Goal: Navigation & Orientation: Find specific page/section

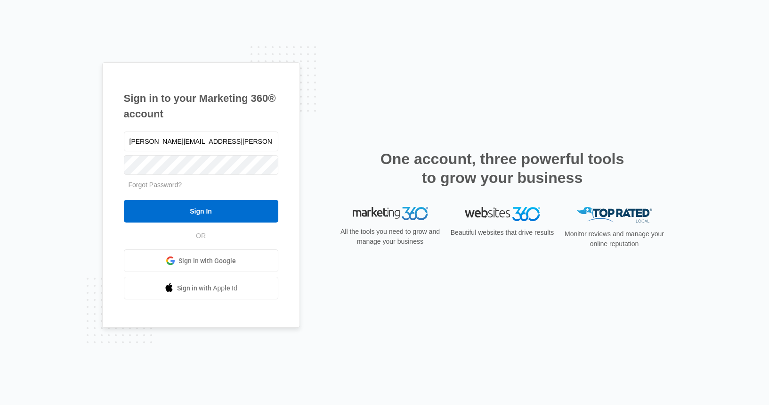
type input "[PERSON_NAME][EMAIL_ADDRESS][PERSON_NAME][DOMAIN_NAME]"
click at [124, 200] on input "Sign In" at bounding box center [201, 211] width 154 height 23
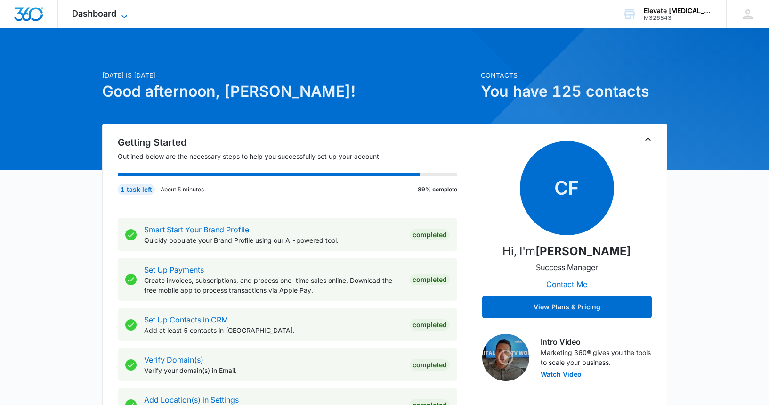
click at [124, 16] on icon at bounding box center [124, 16] width 11 height 11
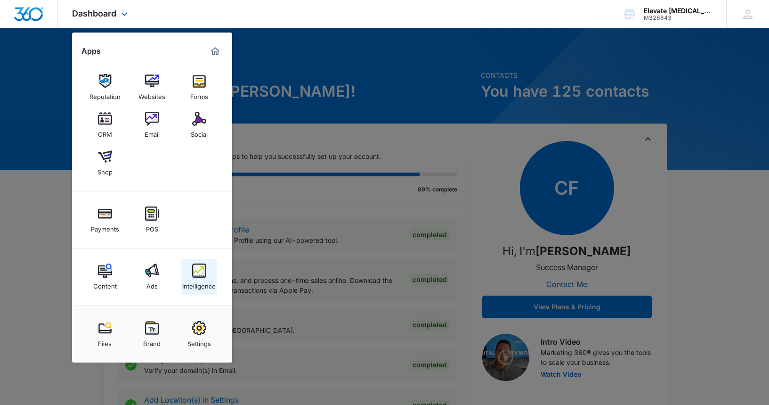
click at [203, 280] on div "Intelligence" at bounding box center [198, 283] width 33 height 12
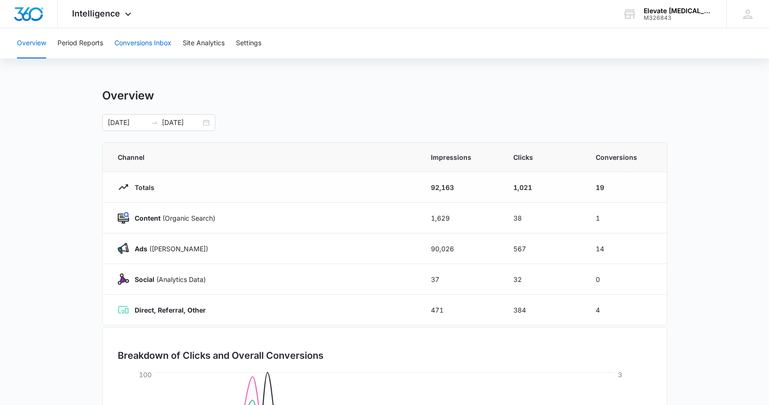
click at [166, 44] on button "Conversions Inbox" at bounding box center [142, 43] width 57 height 30
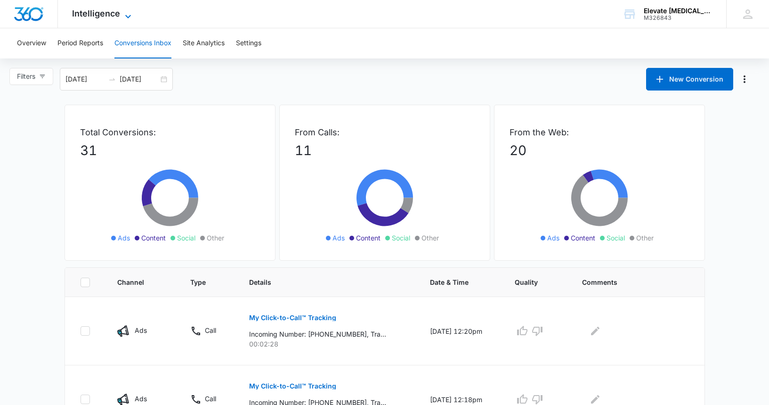
click at [85, 13] on span "Intelligence" at bounding box center [96, 13] width 48 height 10
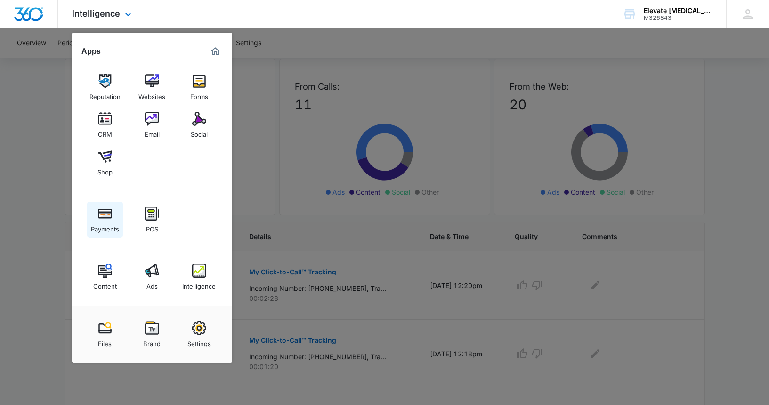
scroll to position [45, 0]
click at [33, 16] on img "Dashboard" at bounding box center [29, 14] width 30 height 14
